Goal: Information Seeking & Learning: Find specific fact

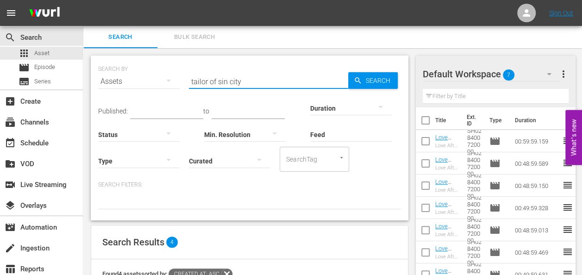
drag, startPoint x: 249, startPoint y: 81, endPoint x: 152, endPoint y: 80, distance: 97.2
click at [152, 80] on div "SEARCH BY Search By Assets Search ID, Title, Description, Keywords, or Category…" at bounding box center [249, 75] width 303 height 33
type input "d"
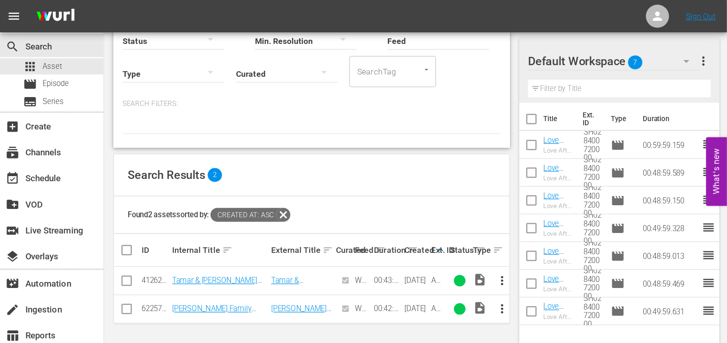
scroll to position [32, 0]
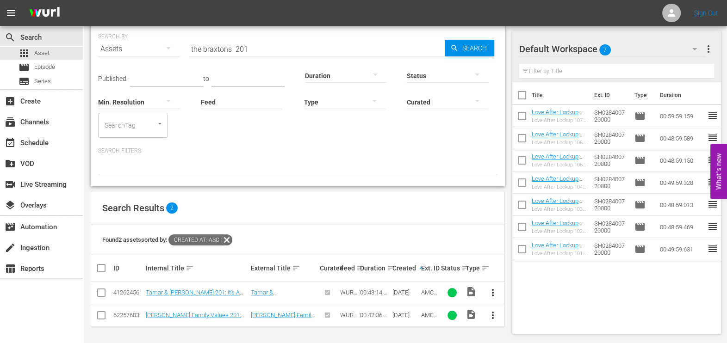
drag, startPoint x: 560, startPoint y: 0, endPoint x: 436, endPoint y: 164, distance: 205.8
click at [436, 164] on div at bounding box center [297, 168] width 399 height 16
click at [261, 45] on input "the braxtons 201" at bounding box center [317, 49] width 256 height 22
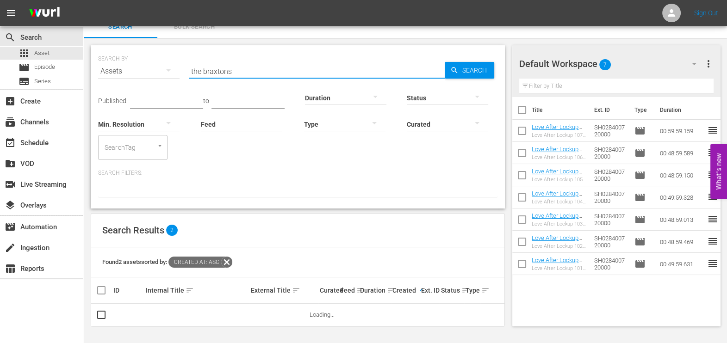
scroll to position [9, 0]
drag, startPoint x: 204, startPoint y: 72, endPoint x: 185, endPoint y: 71, distance: 19.0
click at [185, 71] on div "SEARCH BY Search By Assets Search ID, Title, Description, Keywords, or Category…" at bounding box center [297, 66] width 399 height 33
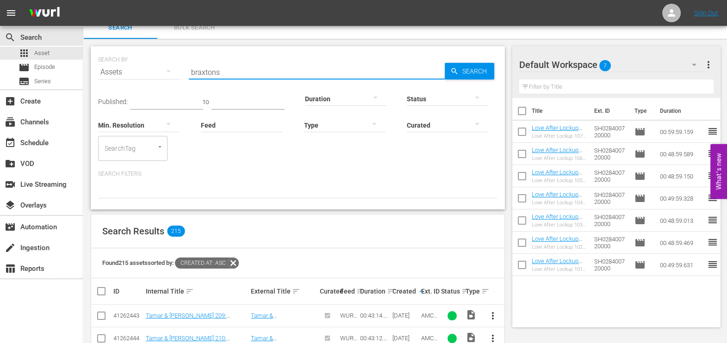
click at [237, 77] on input "braxtons" at bounding box center [317, 72] width 256 height 22
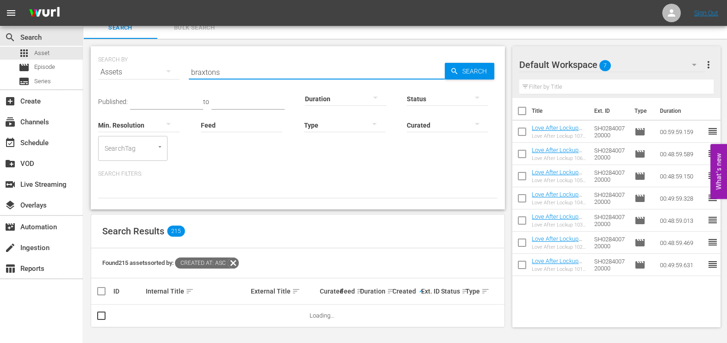
type input "braxtons"
click at [381, 147] on div "Published: to Duration Status Min. Resolution Feed Feed Title Type Curated Sear…" at bounding box center [297, 122] width 399 height 78
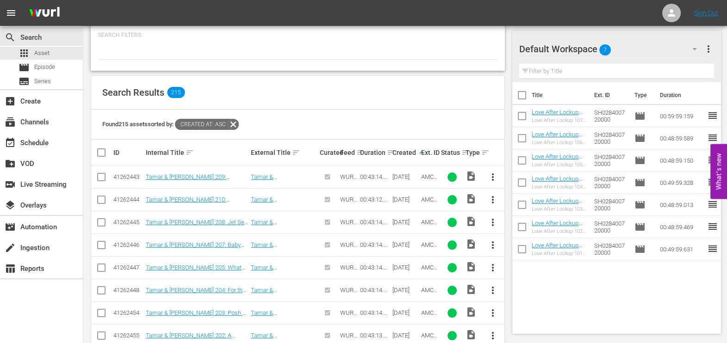
scroll to position [150, 0]
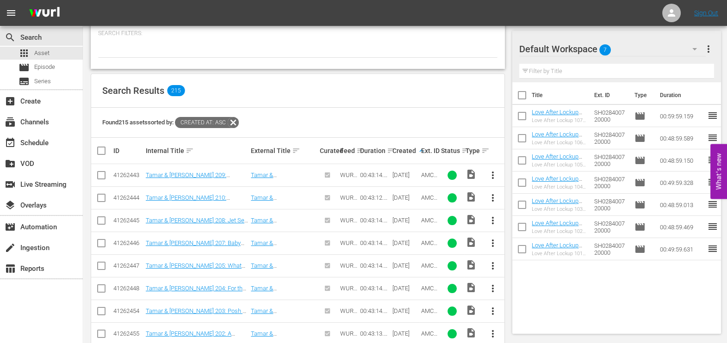
click at [420, 150] on th "Ext. ID" at bounding box center [430, 151] width 20 height 26
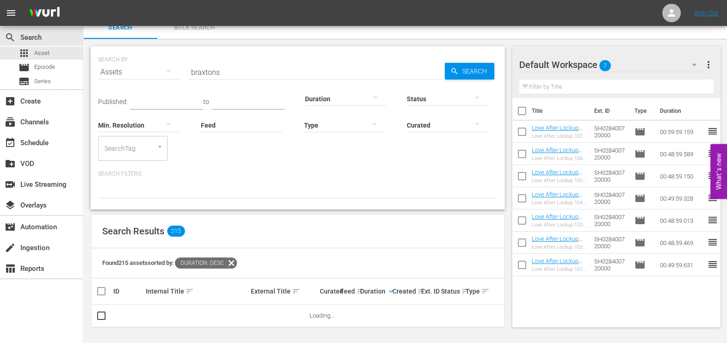
click at [237, 262] on icon at bounding box center [231, 263] width 11 height 11
click at [420, 291] on th "Ext. ID" at bounding box center [430, 292] width 20 height 26
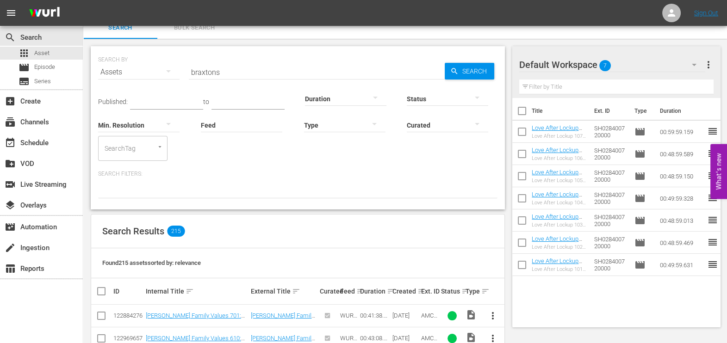
click at [421, 291] on div "Ext. ID" at bounding box center [430, 291] width 18 height 7
click at [421, 290] on div "Ext. ID" at bounding box center [430, 291] width 18 height 7
click at [420, 291] on th "Ext. ID" at bounding box center [430, 292] width 20 height 26
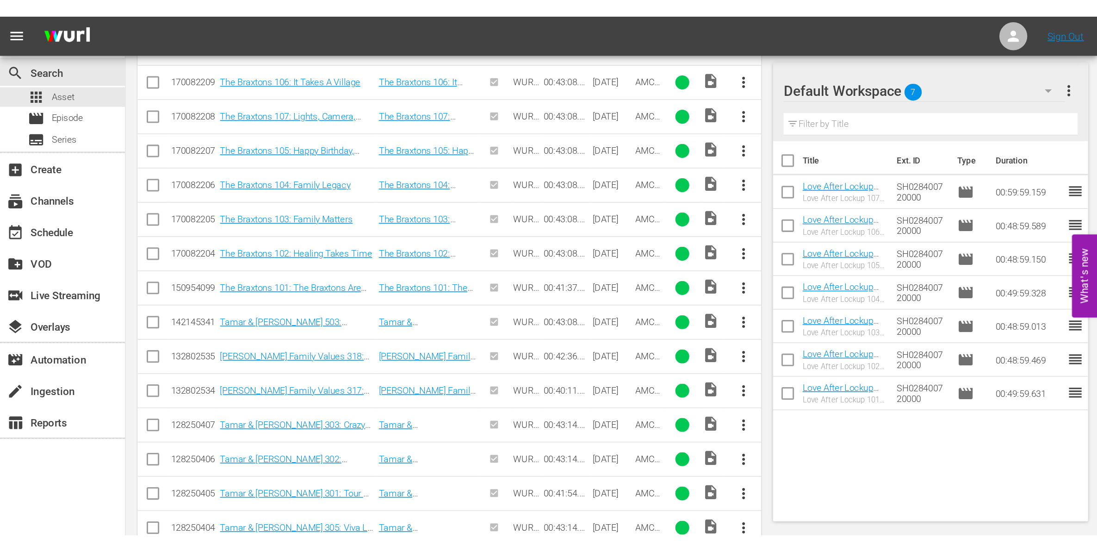
scroll to position [0, 0]
